Goal: Answer question/provide support: Share knowledge or assist other users

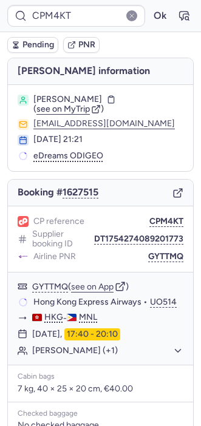
scroll to position [40, 0]
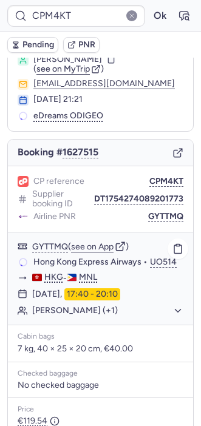
click at [67, 316] on button "[PERSON_NAME] (+1)" at bounding box center [107, 310] width 151 height 11
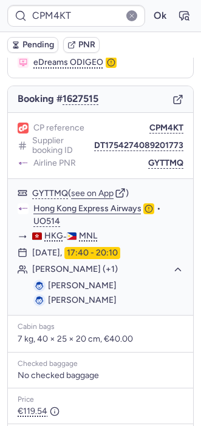
scroll to position [75, 0]
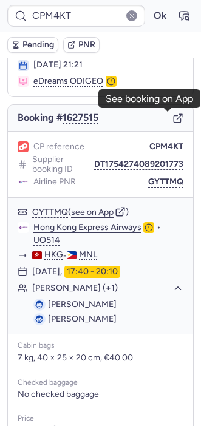
click at [172, 118] on icon "button" at bounding box center [177, 118] width 11 height 11
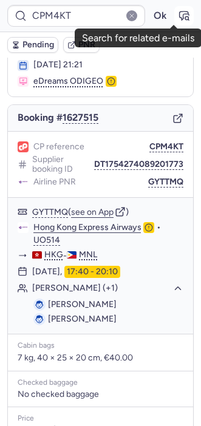
click at [174, 15] on button "button" at bounding box center [183, 15] width 19 height 19
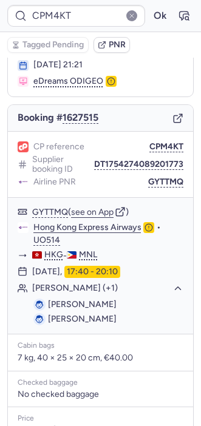
scroll to position [210, 0]
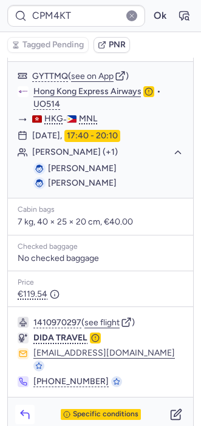
click at [26, 408] on icon "button" at bounding box center [25, 414] width 12 height 12
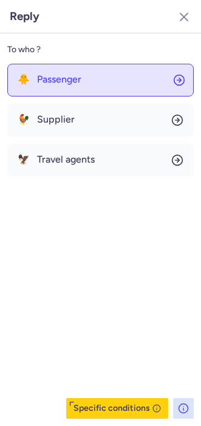
click at [36, 74] on div "🐥 Passenger" at bounding box center [50, 79] width 64 height 11
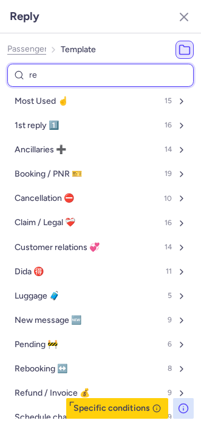
type input "res"
select select "en"
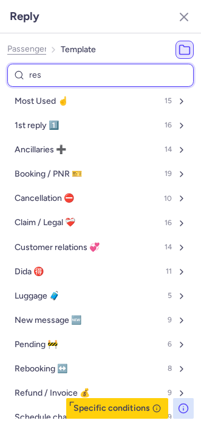
select select "en"
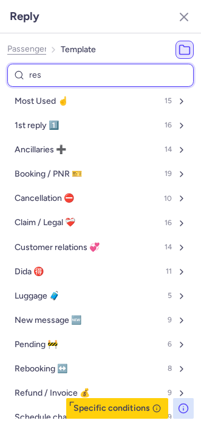
select select "en"
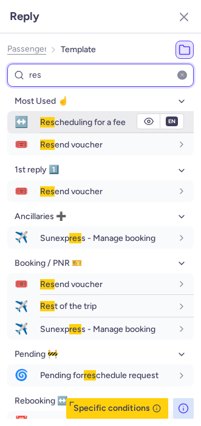
type input "res"
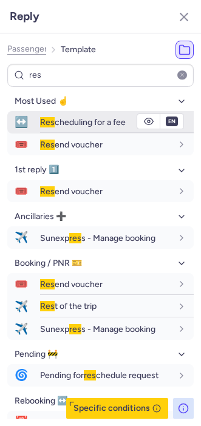
click at [40, 127] on button "↔️ Res cheduling for a fee" at bounding box center [100, 122] width 186 height 22
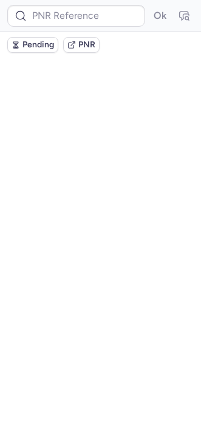
scroll to position [0, 0]
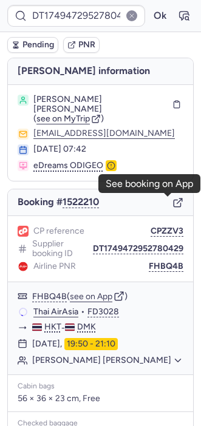
click at [177, 202] on line "button" at bounding box center [179, 200] width 5 height 5
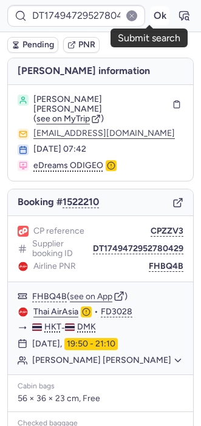
click at [150, 23] on button "Ok" at bounding box center [159, 15] width 19 height 19
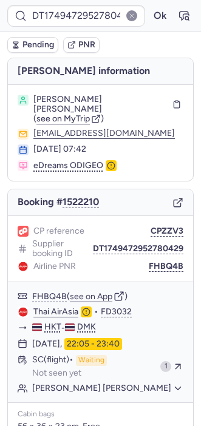
type input "CPEARZ"
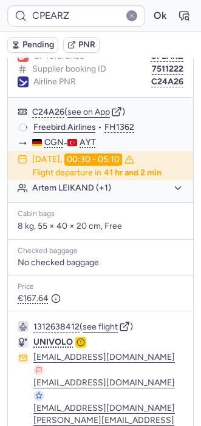
scroll to position [207, 0]
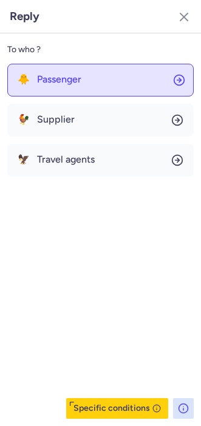
click at [68, 69] on button "🐥 Passenger" at bounding box center [100, 80] width 186 height 33
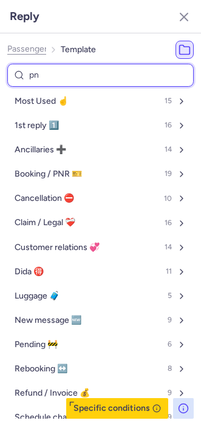
type input "pnr"
select select "ru"
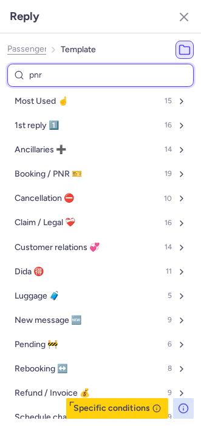
select select "ru"
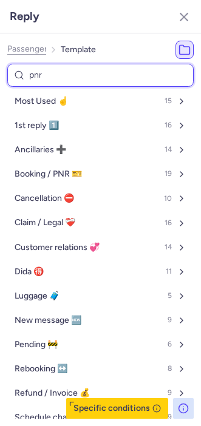
select select "ru"
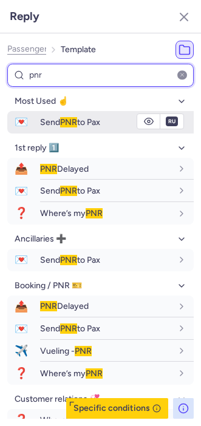
type input "pnr"
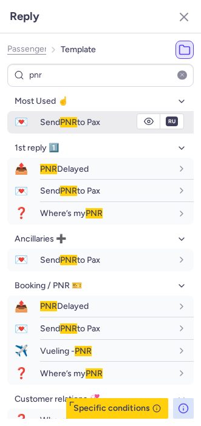
click at [50, 122] on span "Send PNR to Pax" at bounding box center [70, 122] width 60 height 10
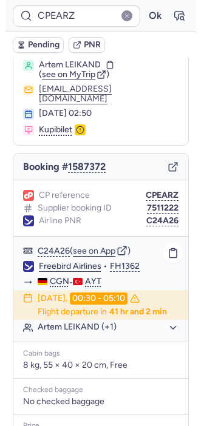
scroll to position [33, 0]
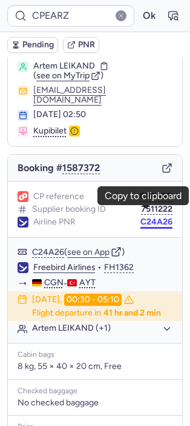
click at [141, 217] on button "C24A26" at bounding box center [157, 222] width 32 height 10
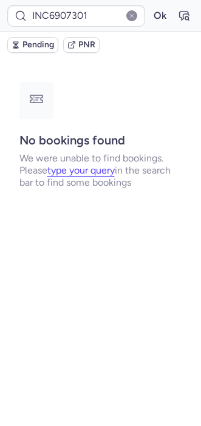
scroll to position [0, 0]
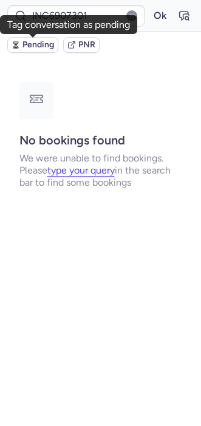
click at [38, 40] on span "Pending" at bounding box center [38, 45] width 32 height 10
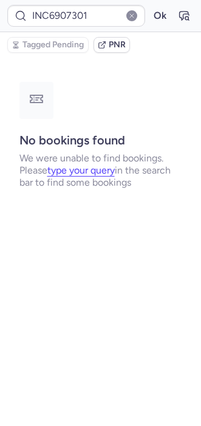
type input "10812519210665"
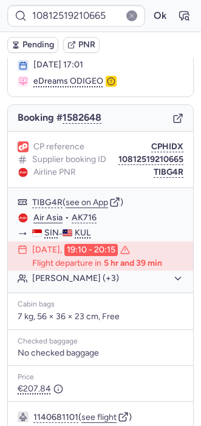
scroll to position [73, 0]
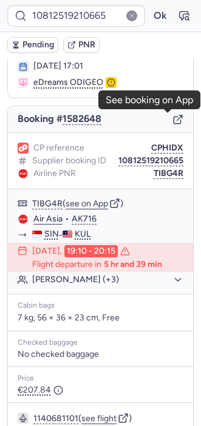
click at [173, 117] on icon "button" at bounding box center [176, 120] width 7 height 7
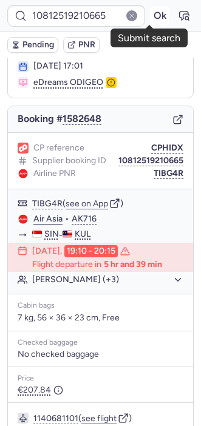
click at [150, 18] on button "Ok" at bounding box center [159, 15] width 19 height 19
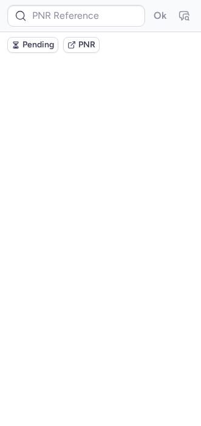
scroll to position [0, 0]
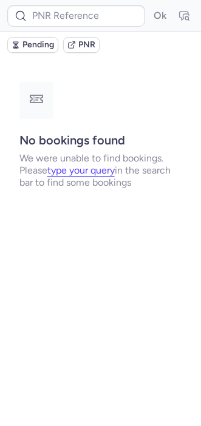
type input "INC6907301"
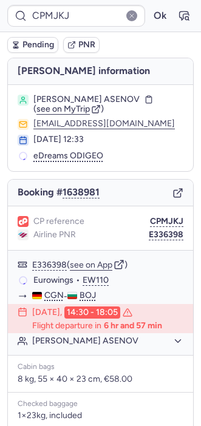
type input "XK46FJ"
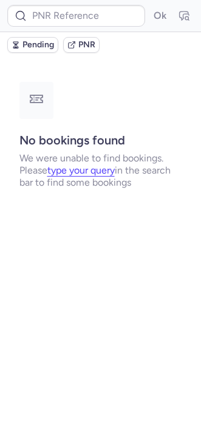
type input "CPACPZ"
type input "CPRXVD"
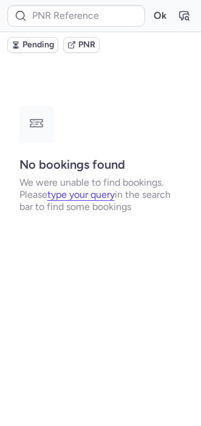
type input "DT1754660735973528"
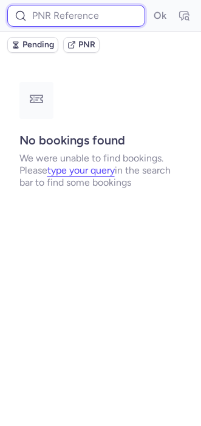
click at [72, 22] on input at bounding box center [76, 16] width 138 height 22
paste input "BBFR2Z"
click at [150, 6] on button "Ok" at bounding box center [159, 15] width 19 height 19
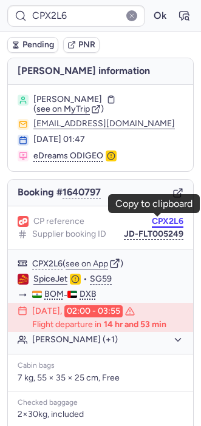
click at [160, 224] on button "CPX2L6" at bounding box center [168, 221] width 32 height 10
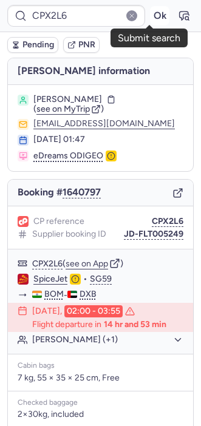
click at [150, 12] on button "Ok" at bounding box center [159, 15] width 19 height 19
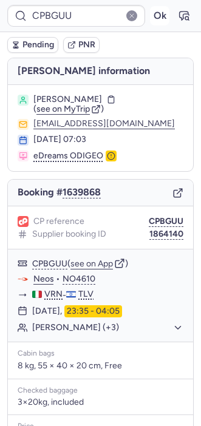
type input "CP6VUD"
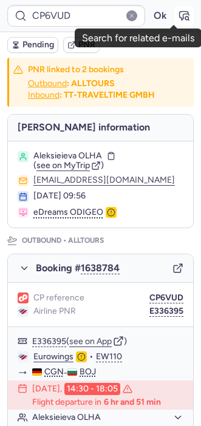
click at [178, 13] on icon "button" at bounding box center [184, 16] width 12 height 12
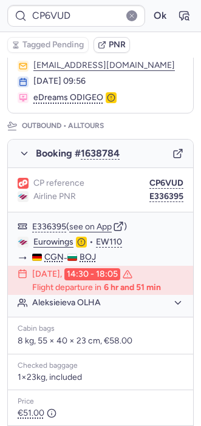
scroll to position [116, 0]
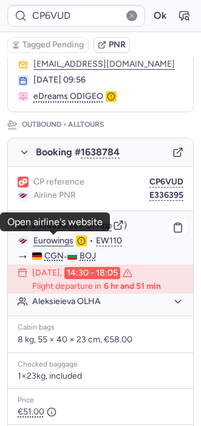
click at [51, 243] on link "Eurowings" at bounding box center [53, 240] width 40 height 11
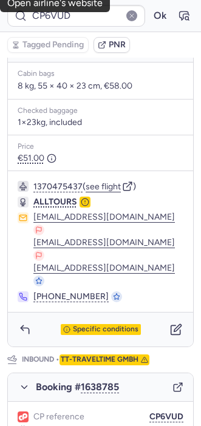
scroll to position [370, 0]
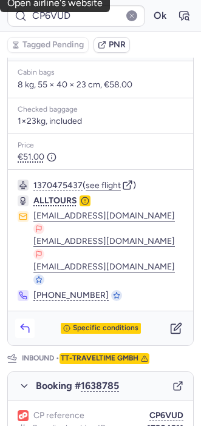
click at [22, 318] on button "button" at bounding box center [24, 327] width 19 height 19
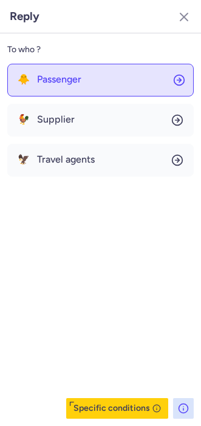
click at [47, 90] on button "🐥 Passenger" at bounding box center [100, 80] width 186 height 33
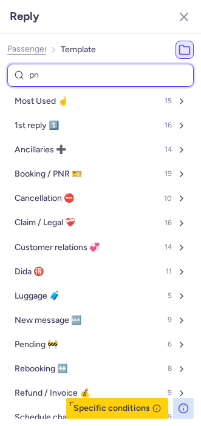
type input "pnr"
select select "de"
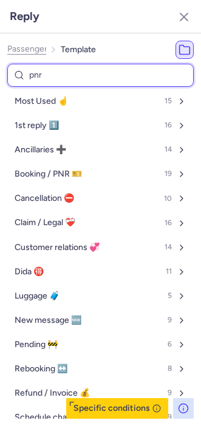
select select "de"
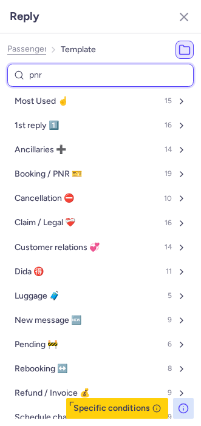
select select "de"
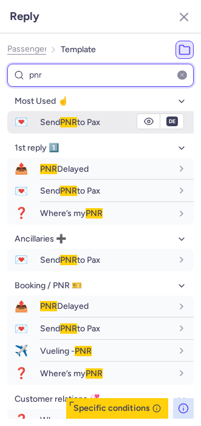
type input "pnr"
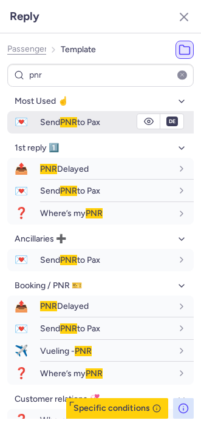
click at [108, 128] on div "Send PNR to Pax" at bounding box center [116, 122] width 153 height 21
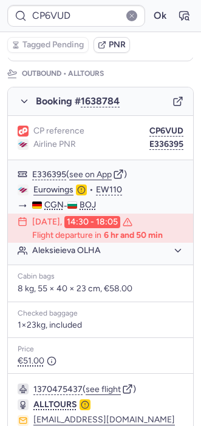
scroll to position [166, 0]
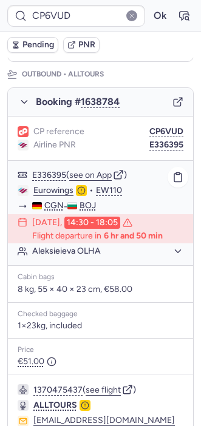
type input "CPJSCA"
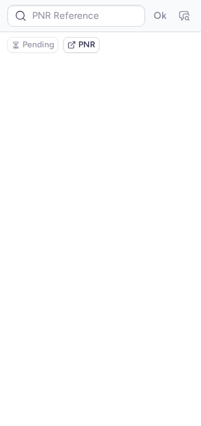
scroll to position [0, 0]
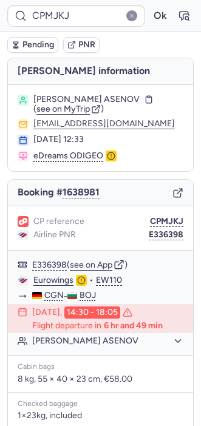
type input "CPACPZ"
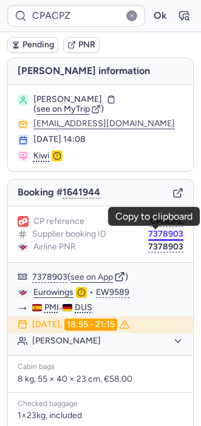
click at [155, 236] on button "7378903" at bounding box center [165, 234] width 35 height 10
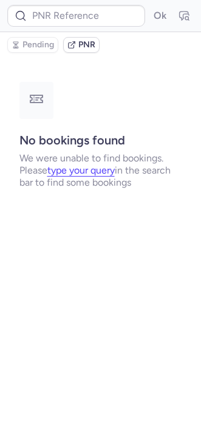
type input "CPACPZ"
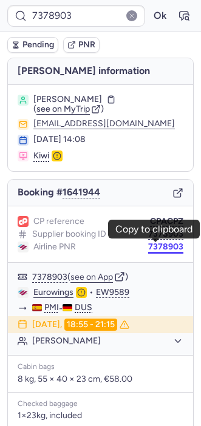
click at [163, 250] on button "7378903" at bounding box center [165, 247] width 35 height 10
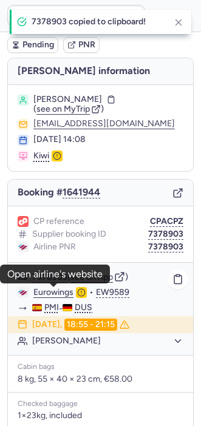
click at [58, 288] on link "Eurowings" at bounding box center [53, 292] width 40 height 11
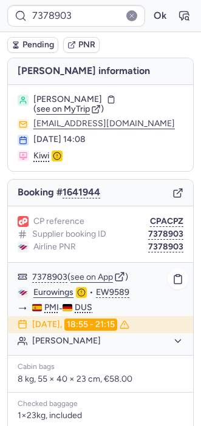
type input "CPACPZ"
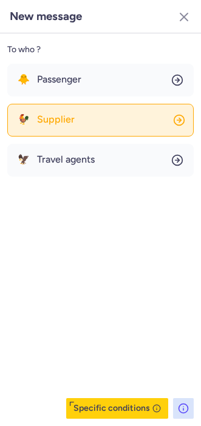
click at [85, 124] on button "🐓 Supplier" at bounding box center [100, 120] width 186 height 33
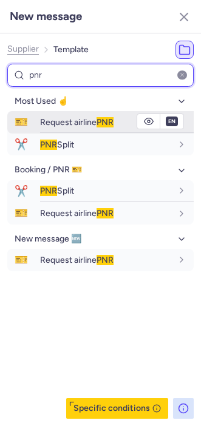
type input "pnr"
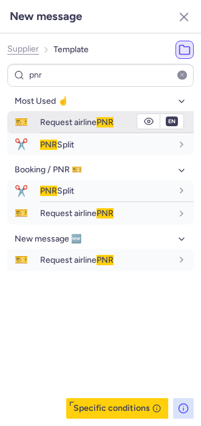
click at [82, 124] on span "Request airline PNR" at bounding box center [76, 122] width 73 height 10
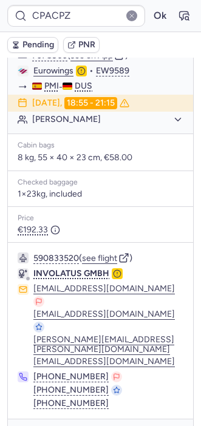
type input "DT1754660735973528"
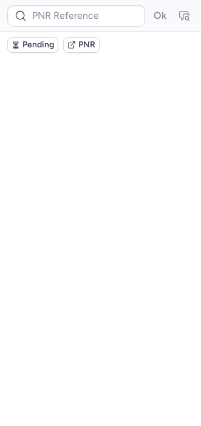
scroll to position [0, 0]
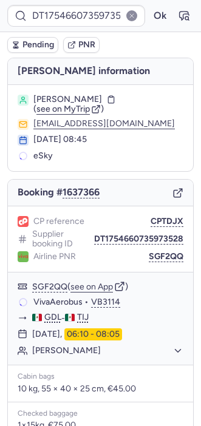
type input "CPACPZ"
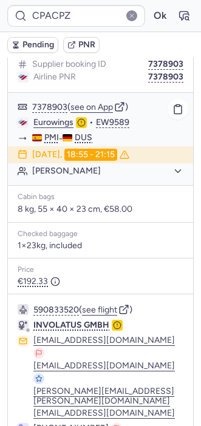
scroll to position [221, 0]
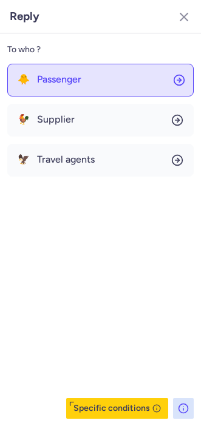
click at [60, 92] on button "🐥 Passenger" at bounding box center [100, 80] width 186 height 33
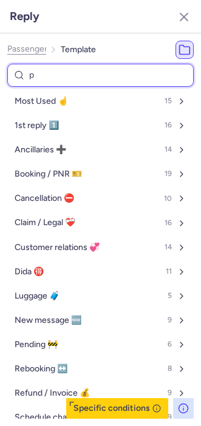
type input "pe"
select select "en"
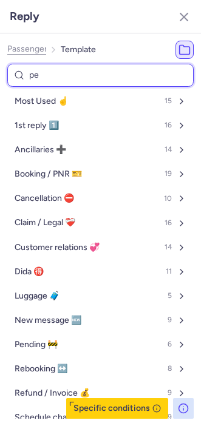
select select "en"
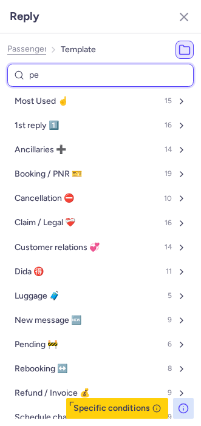
select select "en"
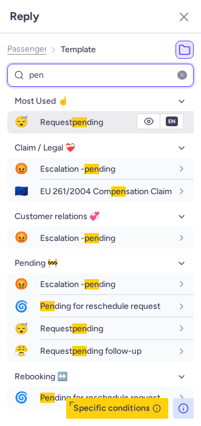
type input "pen"
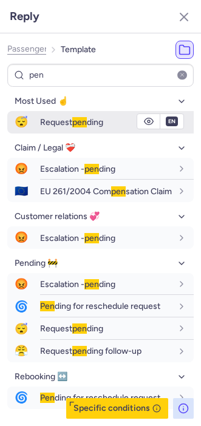
click at [53, 118] on span "Request pen ding" at bounding box center [71, 122] width 63 height 10
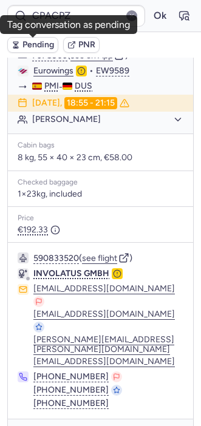
click at [16, 41] on icon "button" at bounding box center [16, 45] width 8 height 8
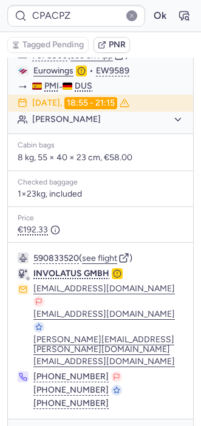
type input "CPRXVD"
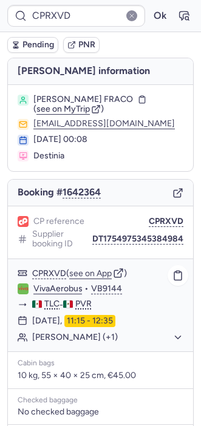
scroll to position [153, 0]
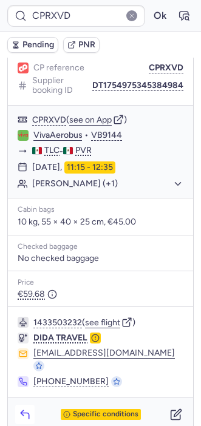
click at [23, 408] on icon "button" at bounding box center [25, 414] width 12 height 12
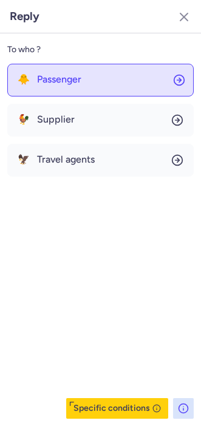
click at [78, 89] on button "🐥 Passenger" at bounding box center [100, 80] width 186 height 33
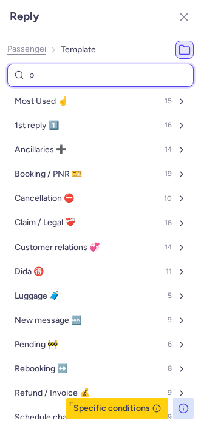
type input "pa"
select select "en"
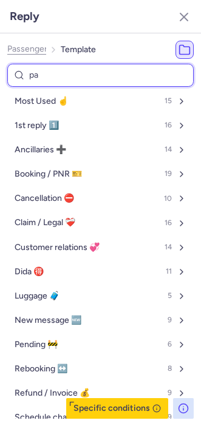
select select "en"
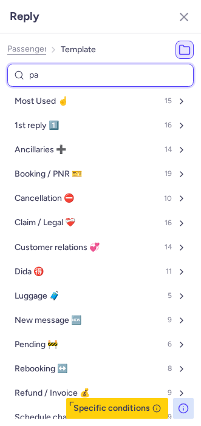
select select "en"
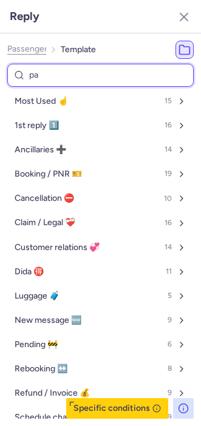
select select "en"
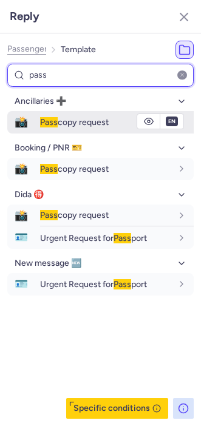
type input "pass"
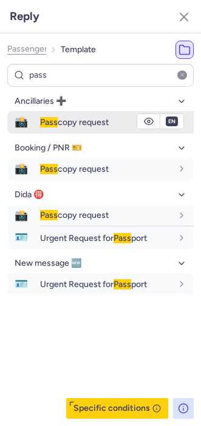
click at [52, 121] on span "Pass" at bounding box center [49, 122] width 18 height 10
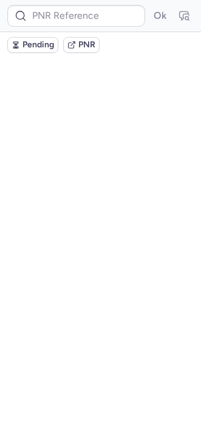
scroll to position [0, 0]
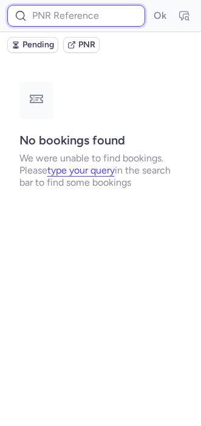
click at [51, 14] on input at bounding box center [76, 16] width 138 height 22
paste input "1954994490460786688"
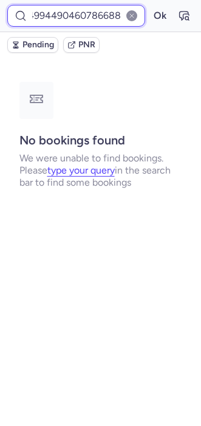
click at [150, 6] on button "Ok" at bounding box center [159, 15] width 19 height 19
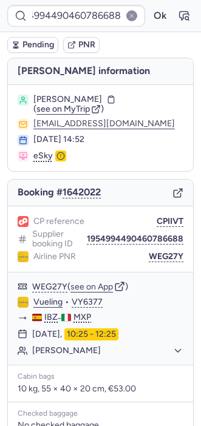
scroll to position [0, 0]
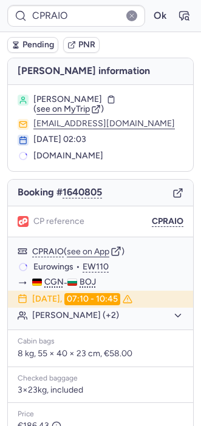
type input "A1644627"
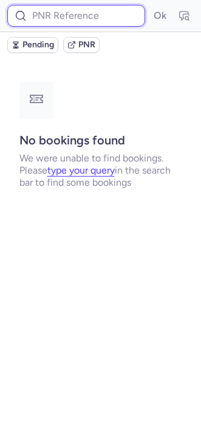
click at [57, 11] on input at bounding box center [76, 16] width 138 height 22
paste input "1954994490460786688"
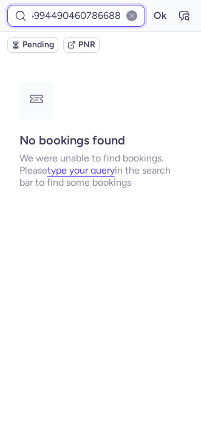
click at [150, 6] on button "Ok" at bounding box center [159, 15] width 19 height 19
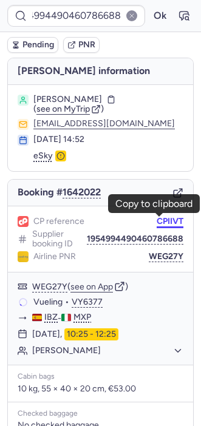
scroll to position [0, 0]
click at [156, 224] on button "CPIIVT" at bounding box center [169, 221] width 27 height 10
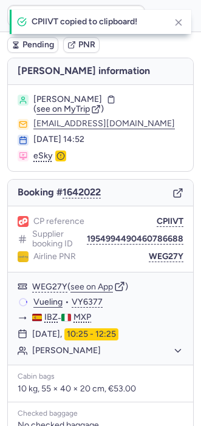
type input "CPIIVT"
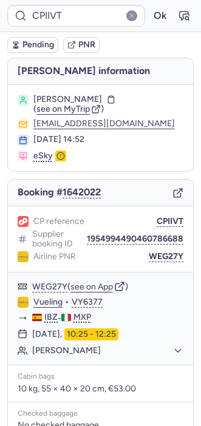
click at [164, 200] on div "Booking # 1642022" at bounding box center [100, 192] width 185 height 27
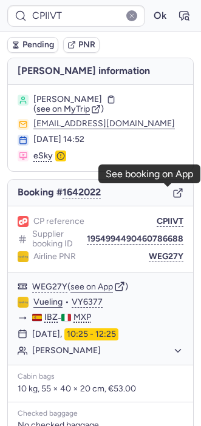
click at [172, 192] on icon "button" at bounding box center [177, 192] width 11 height 11
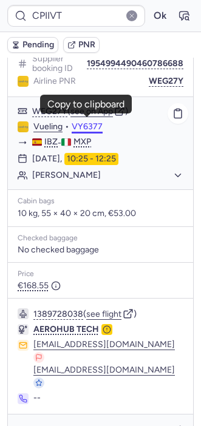
scroll to position [179, 0]
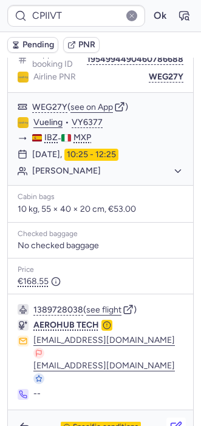
click at [174, 422] on icon "button" at bounding box center [177, 425] width 7 height 7
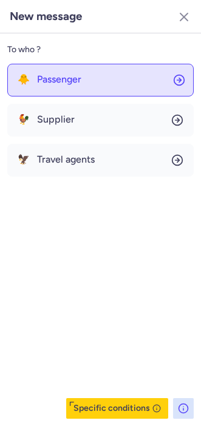
click at [59, 80] on span "Passenger" at bounding box center [59, 79] width 44 height 11
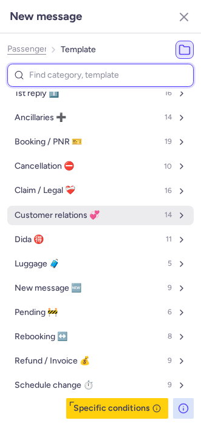
scroll to position [34, 0]
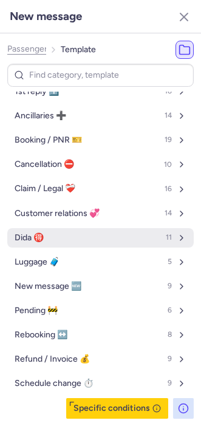
click at [54, 238] on button "Dida 🉐 11" at bounding box center [100, 237] width 186 height 19
select select "en"
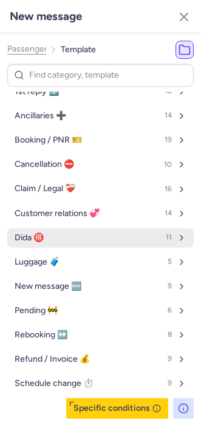
select select "en"
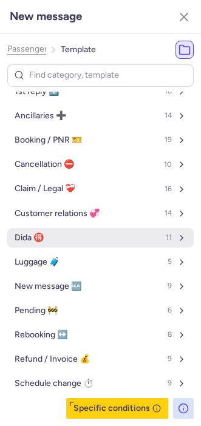
select select "en"
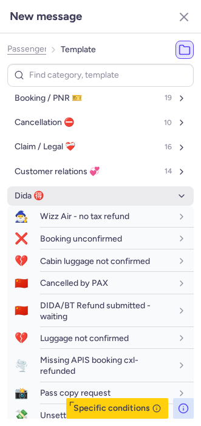
scroll to position [78, 0]
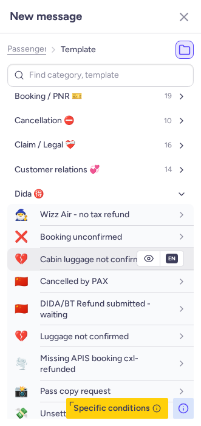
click at [56, 250] on div "Cabin luggage not confirmed" at bounding box center [116, 259] width 153 height 21
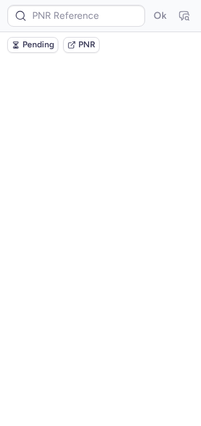
scroll to position [0, 0]
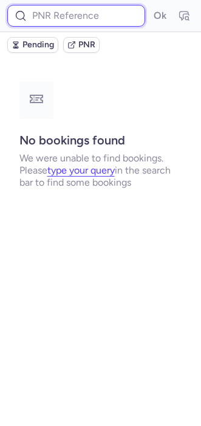
paste input "1954852990510911488"
click at [70, 10] on input at bounding box center [76, 16] width 138 height 22
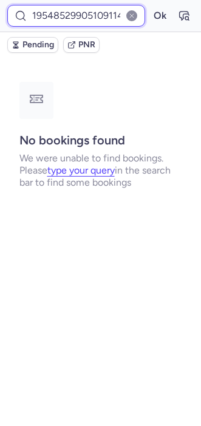
scroll to position [0, 15]
click at [150, 6] on button "Ok" at bounding box center [159, 15] width 19 height 19
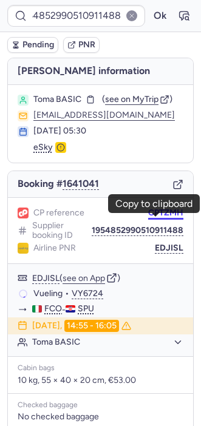
scroll to position [0, 0]
click at [154, 218] on button "CPTZMH" at bounding box center [165, 213] width 35 height 10
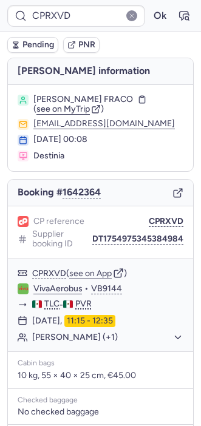
type input "CPTZMH"
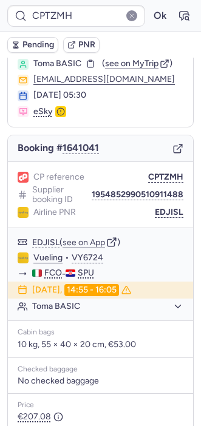
scroll to position [21, 0]
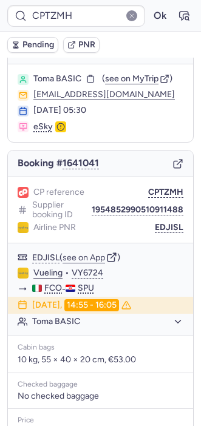
click at [172, 166] on icon "button" at bounding box center [177, 163] width 11 height 11
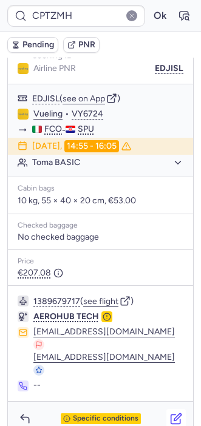
click at [174, 413] on icon "button" at bounding box center [177, 416] width 7 height 7
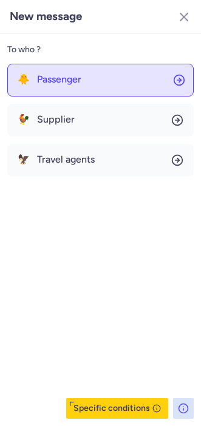
click at [58, 91] on button "🐥 Passenger" at bounding box center [100, 80] width 186 height 33
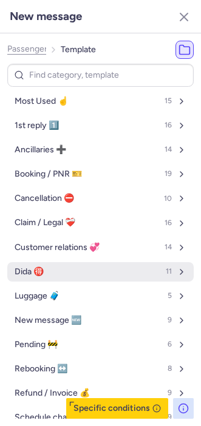
click at [38, 273] on span "Dida 🉐" at bounding box center [29, 272] width 29 height 10
select select "en"
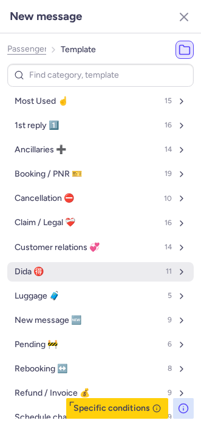
select select "en"
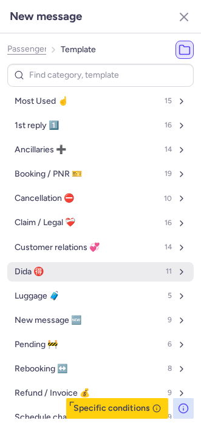
select select "en"
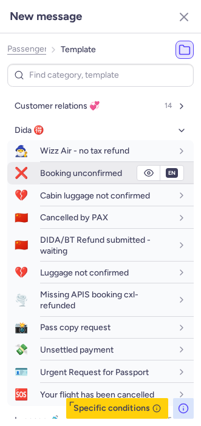
scroll to position [146, 0]
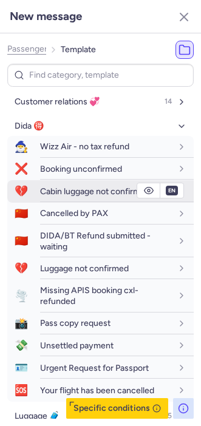
click at [64, 184] on div "Cabin luggage not confirmed" at bounding box center [116, 191] width 153 height 21
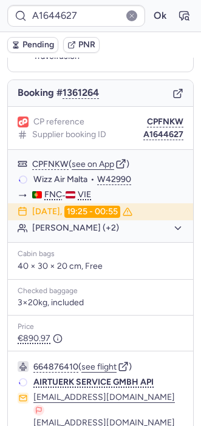
scroll to position [97, 0]
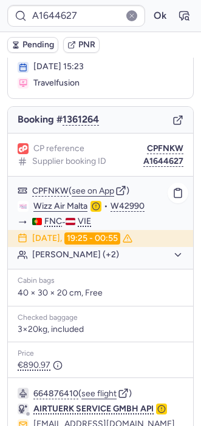
type input "CPRAIO"
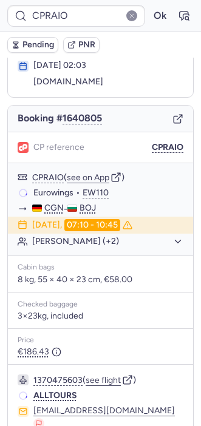
scroll to position [73, 0]
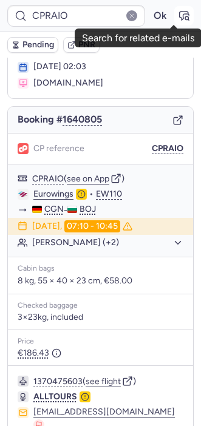
click at [178, 15] on icon "button" at bounding box center [184, 16] width 12 height 12
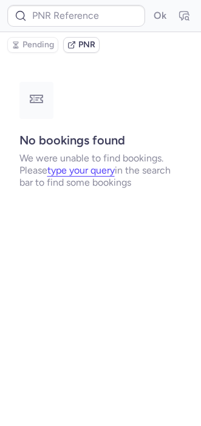
scroll to position [0, 0]
type input "CPRAIO"
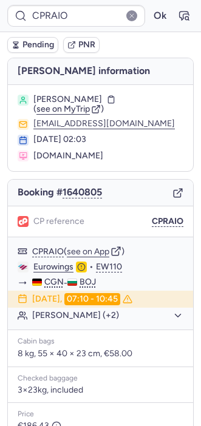
scroll to position [158, 0]
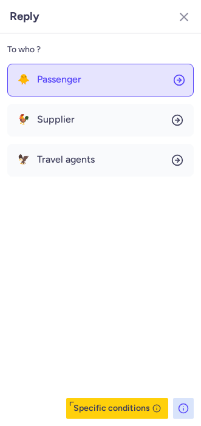
click at [50, 89] on button "🐥 Passenger" at bounding box center [100, 80] width 186 height 33
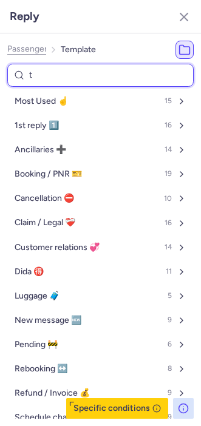
type input "tr"
select select "de"
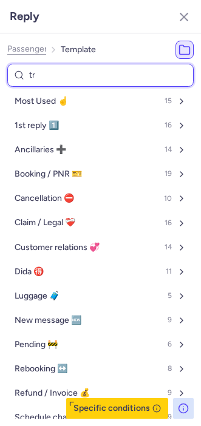
select select "de"
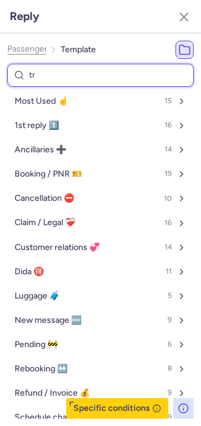
select select "de"
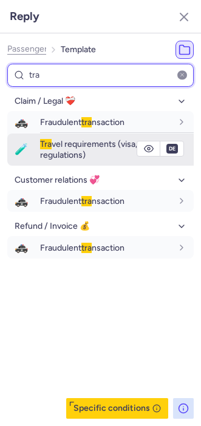
type input "tr"
select select "de"
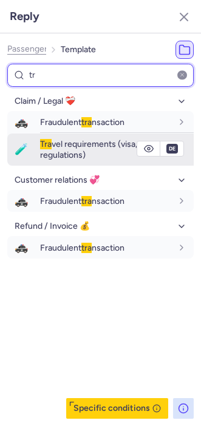
select select "de"
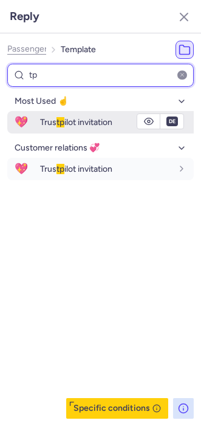
type input "tp"
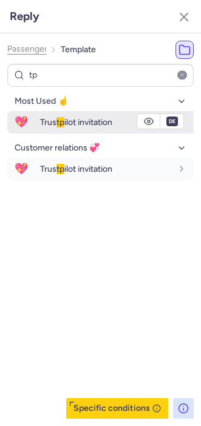
click at [58, 127] on span "Trus tp ilot invitation" at bounding box center [76, 122] width 72 height 10
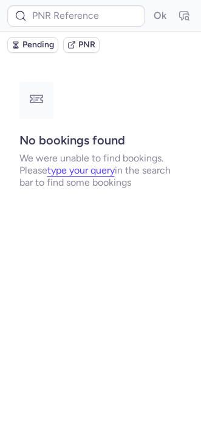
scroll to position [0, 0]
type input "INC6907301"
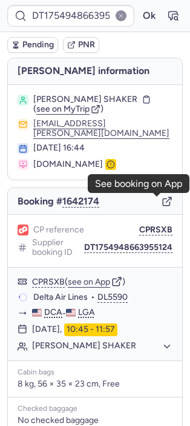
click at [163, 202] on icon "button" at bounding box center [166, 202] width 7 height 7
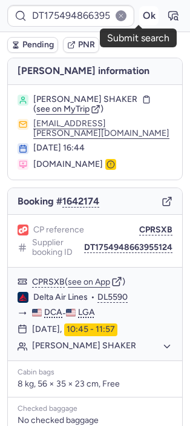
click at [142, 14] on button "Ok" at bounding box center [148, 15] width 19 height 19
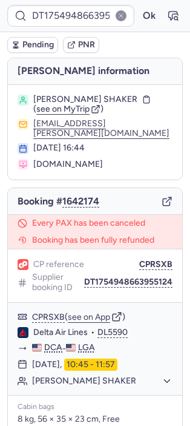
type input "CPBEVP"
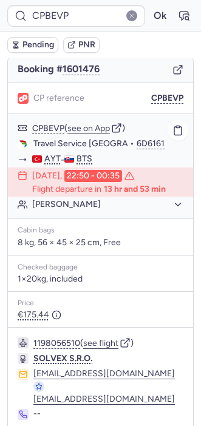
scroll to position [155, 0]
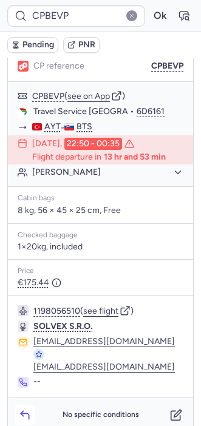
click at [32, 405] on button "button" at bounding box center [24, 414] width 19 height 19
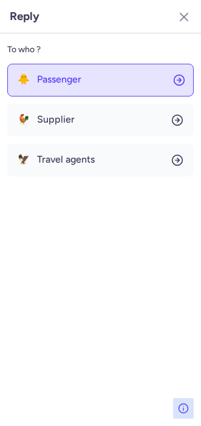
click at [72, 74] on span "Passenger" at bounding box center [59, 79] width 44 height 11
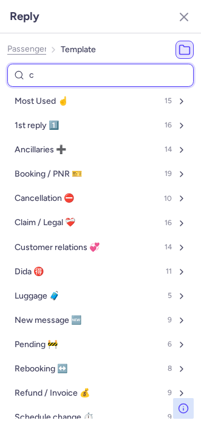
type input "ca"
select select "ru"
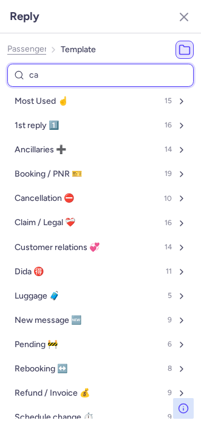
select select "ru"
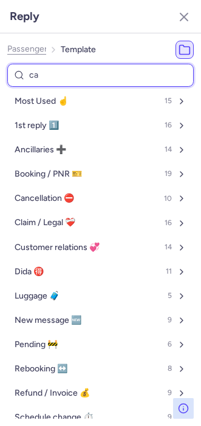
select select "ru"
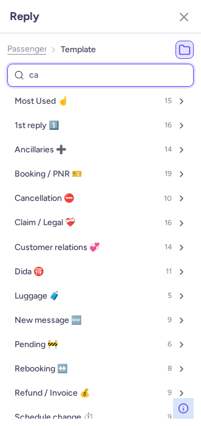
select select "ru"
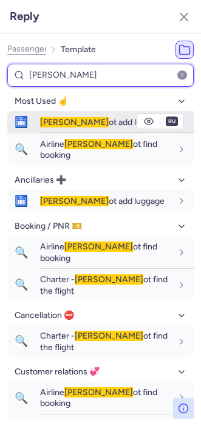
type input "[PERSON_NAME]"
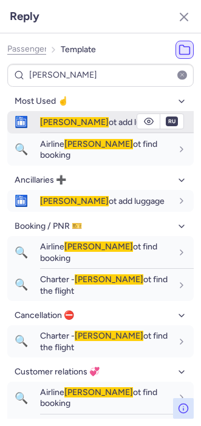
click at [47, 120] on span "[PERSON_NAME]" at bounding box center [74, 122] width 69 height 10
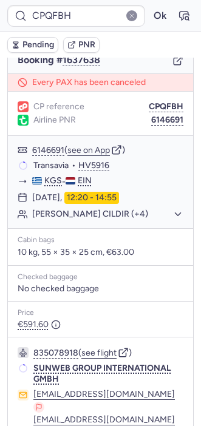
scroll to position [131, 0]
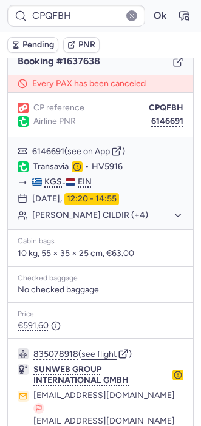
type input "A1644627"
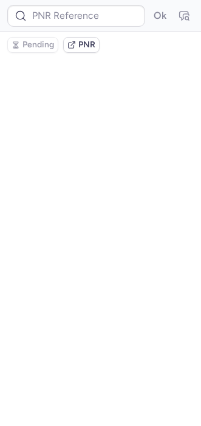
scroll to position [0, 0]
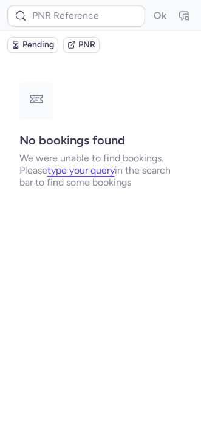
type input "A1775308"
type input "CPACPZ"
type input "CPKLEZ"
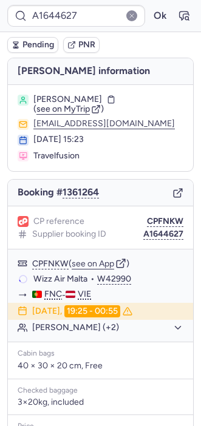
type input "DT1754660735973528"
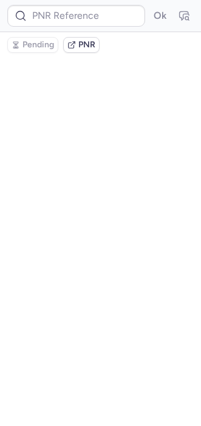
type input "INC6907301"
